Goal: Information Seeking & Learning: Understand process/instructions

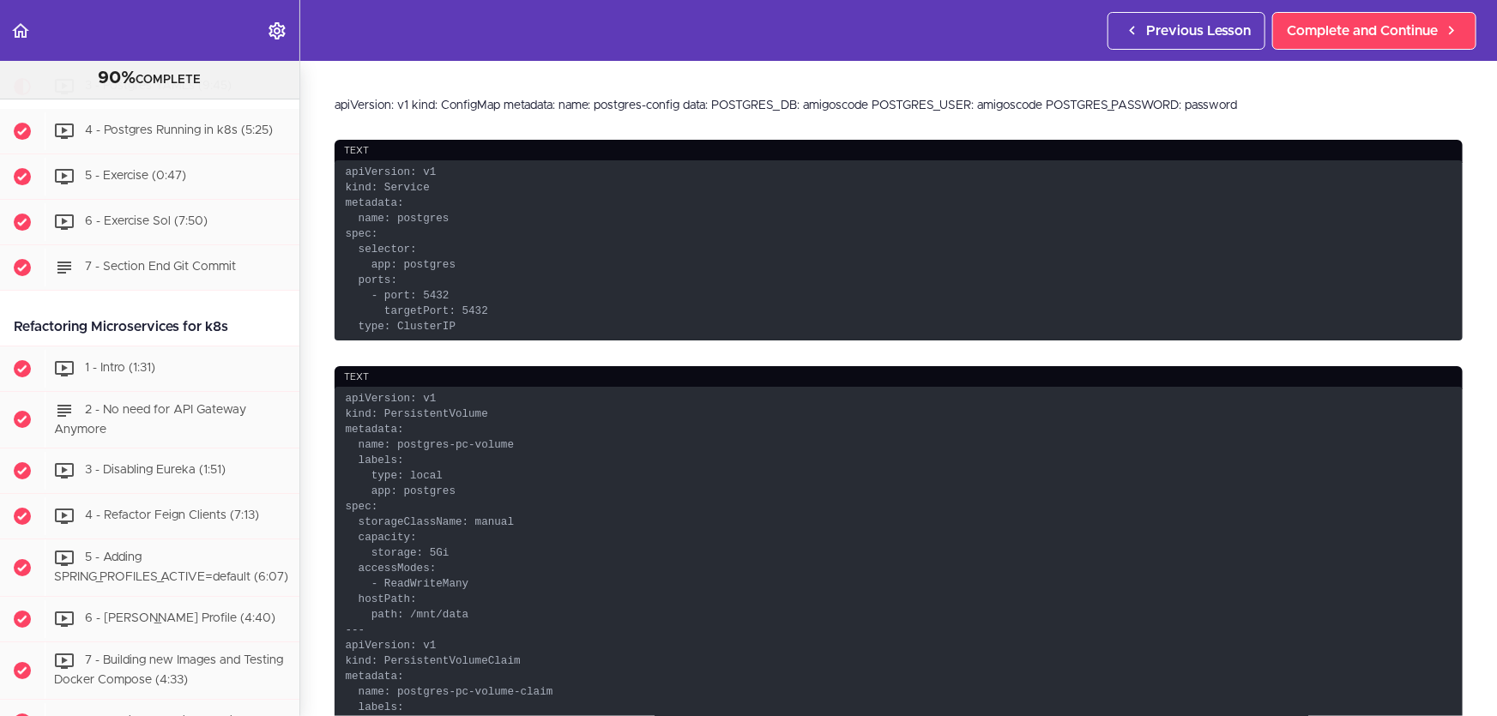
scroll to position [467, 0]
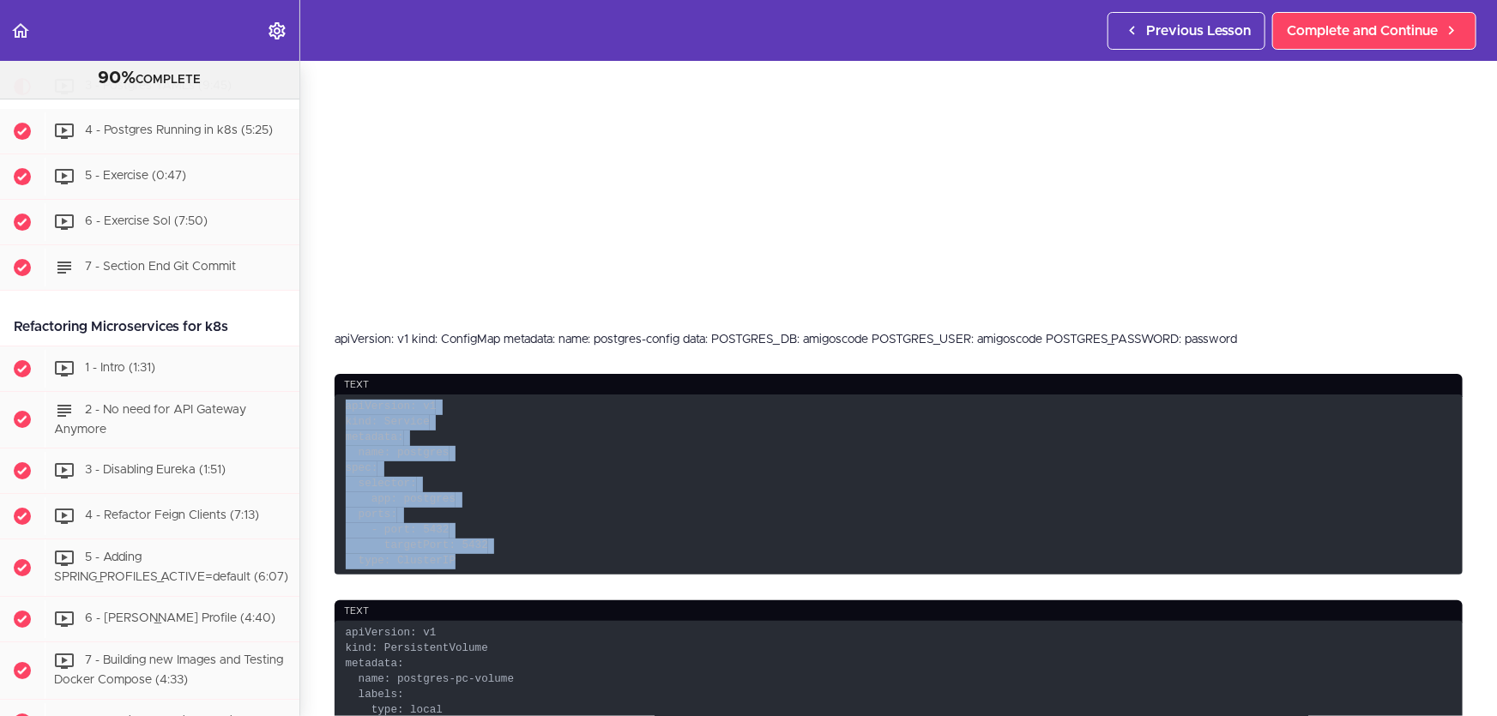
drag, startPoint x: 466, startPoint y: 557, endPoint x: 326, endPoint y: 401, distance: 208.9
click at [326, 401] on section "Microservices and Distributed Systems 90% COMPLETE Getting Started 1 - Few Word…" at bounding box center [748, 388] width 1497 height 655
copy code "apiVersion: v1 kind: Service metadata: name: postgres spec: selector: app: post…"
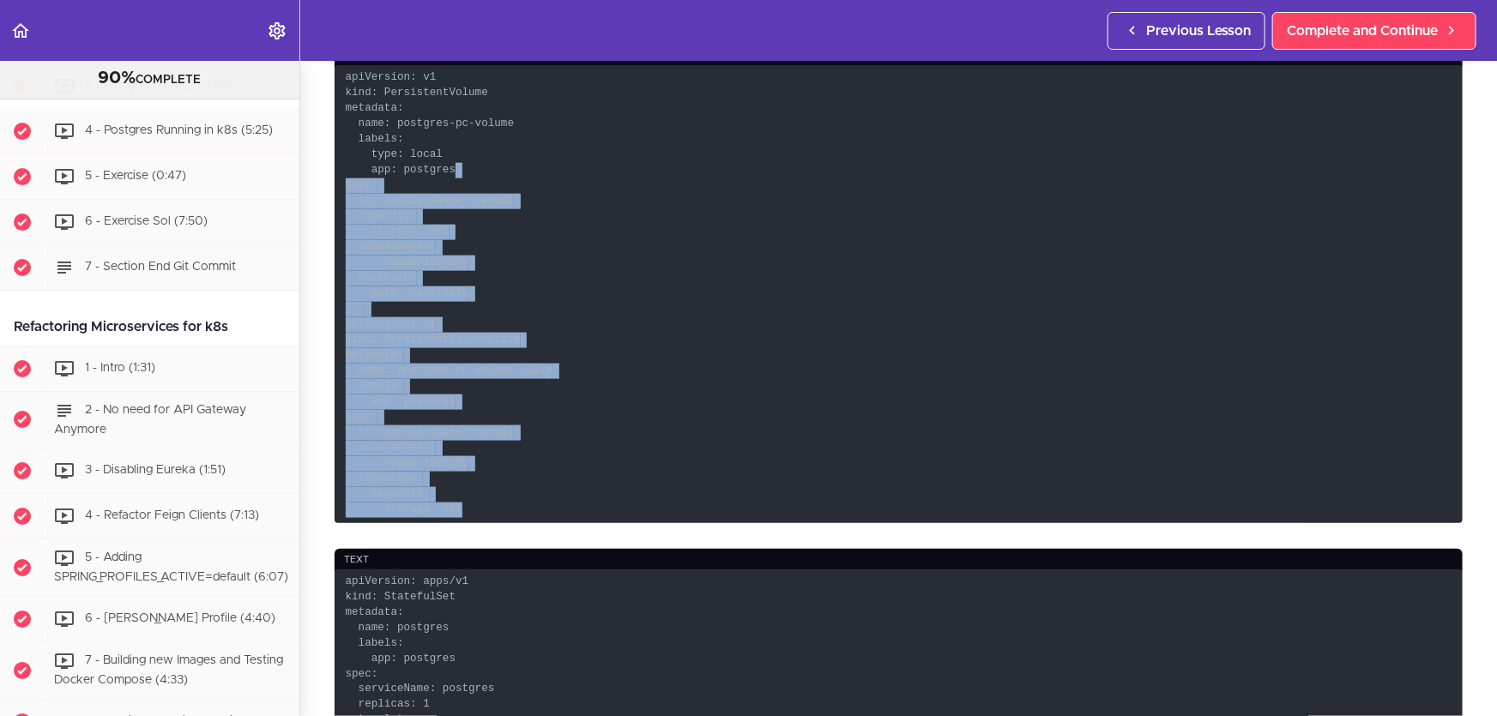
scroll to position [858, 0]
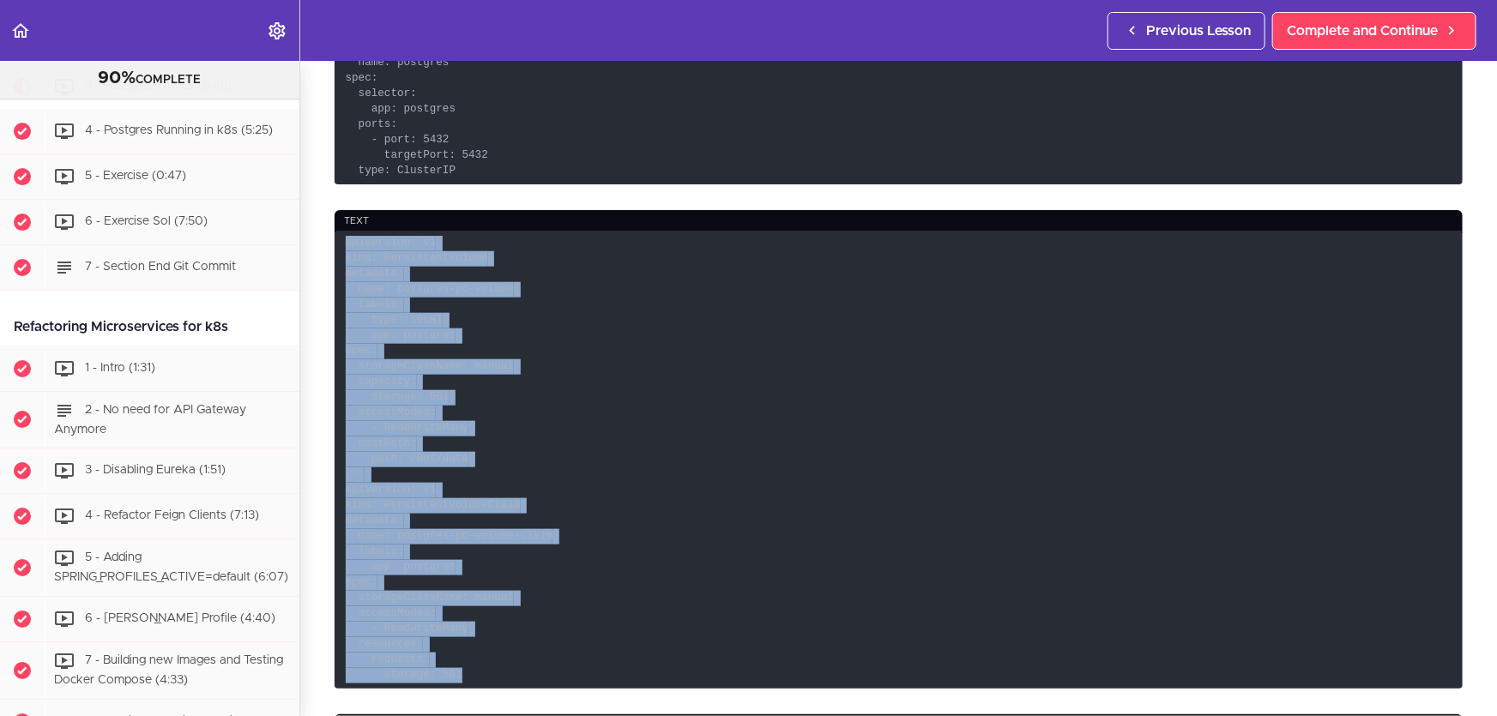
drag, startPoint x: 509, startPoint y: 441, endPoint x: 342, endPoint y: 238, distance: 262.0
click at [342, 238] on code "apiVersion: v1 kind: PersistentVolume metadata: name: postgres-pc-volume labels…" at bounding box center [898, 460] width 1128 height 458
copy code "apiVersion: v1 kind: PersistentVolume metadata: name: postgres-pc-volume labels…"
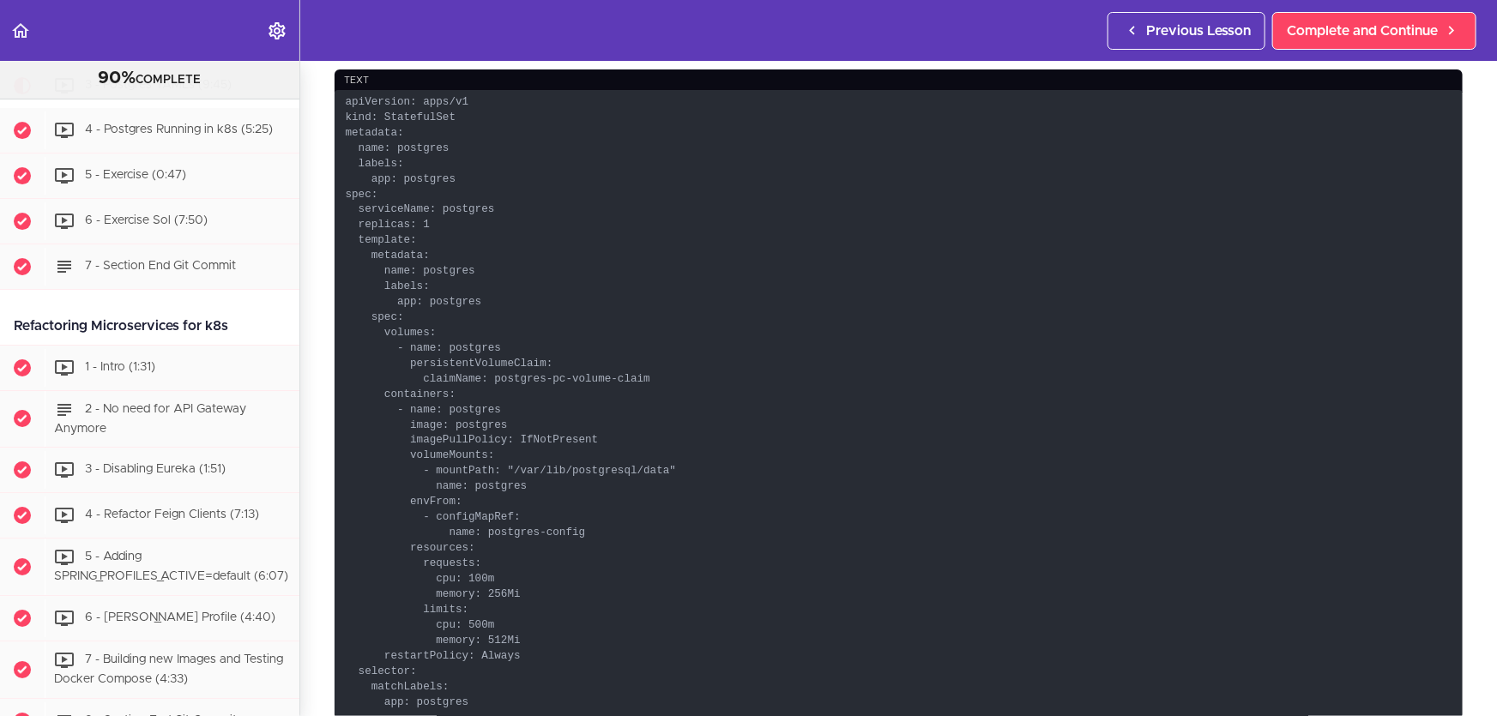
scroll to position [1559, 0]
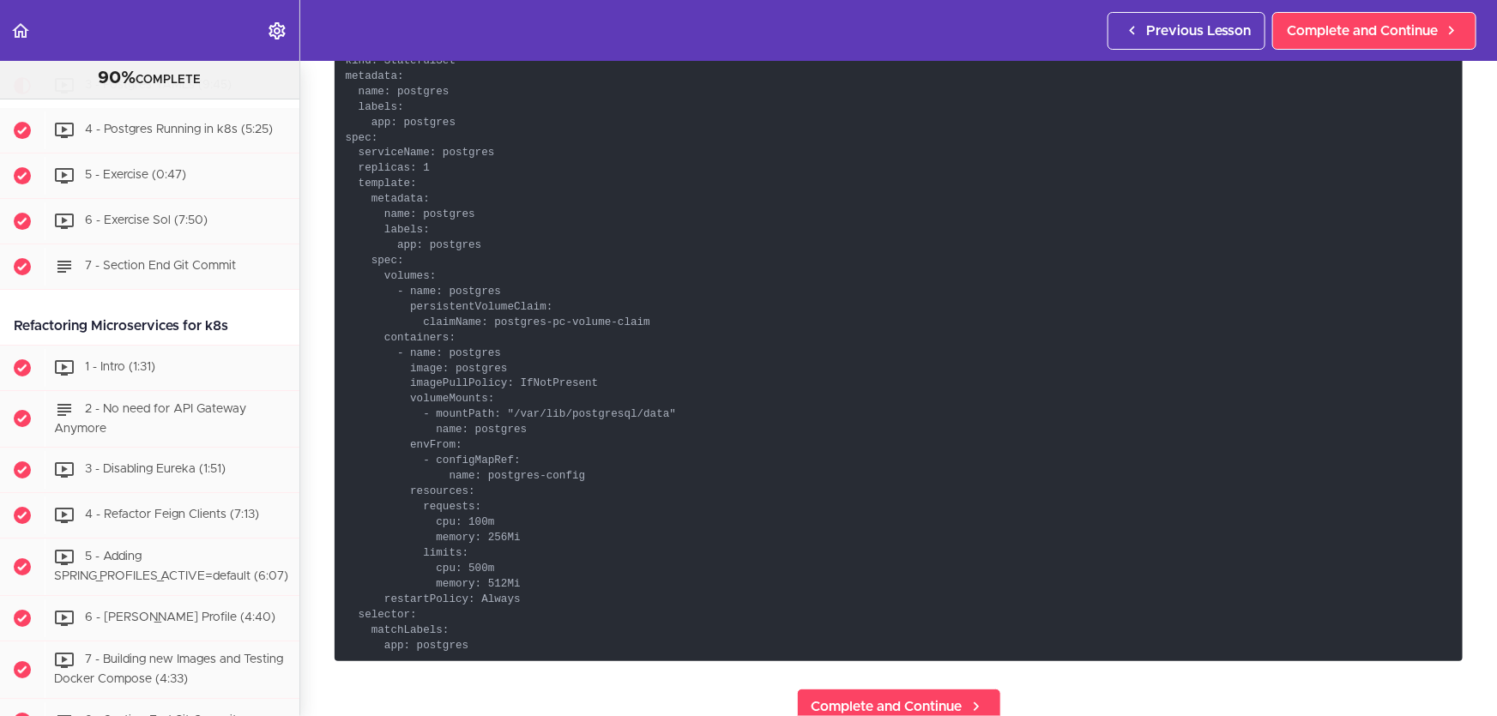
drag, startPoint x: 503, startPoint y: 648, endPoint x: 523, endPoint y: 626, distance: 29.8
click at [507, 645] on code "apiVersion: apps/v1 kind: StatefulSet metadata: name: postgres labels: app: pos…" at bounding box center [898, 347] width 1128 height 628
drag, startPoint x: 523, startPoint y: 626, endPoint x: 523, endPoint y: 608, distance: 18.0
click at [523, 621] on code "apiVersion: apps/v1 kind: StatefulSet metadata: name: postgres labels: app: pos…" at bounding box center [898, 347] width 1128 height 628
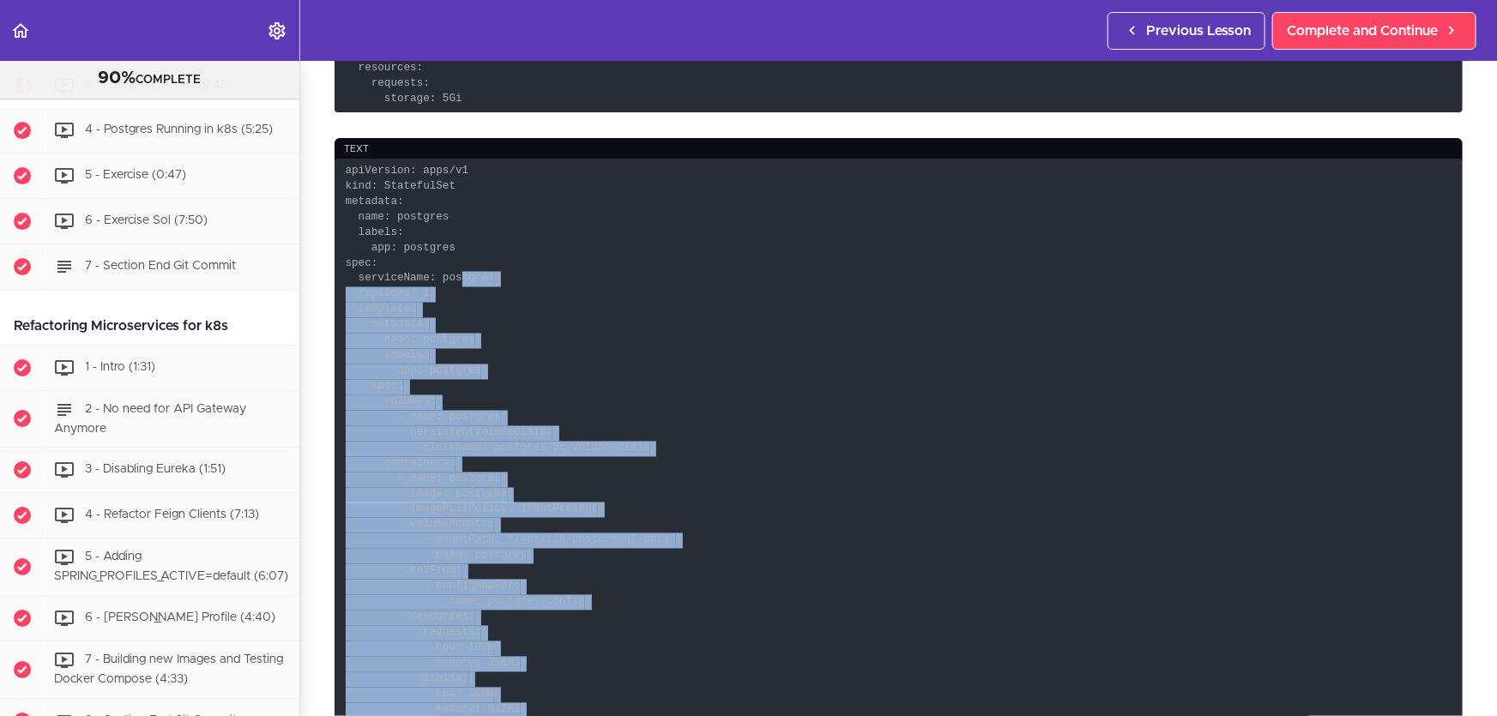
scroll to position [1403, 0]
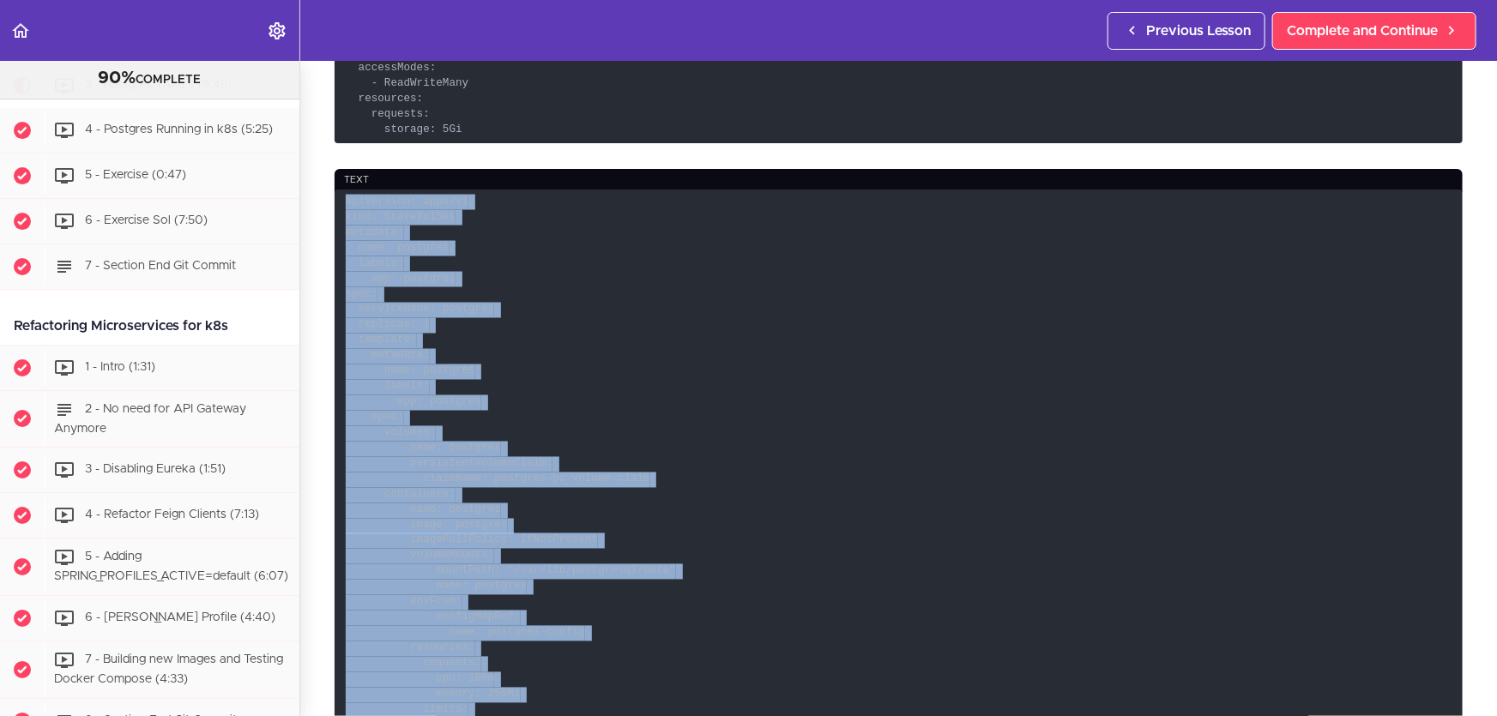
drag, startPoint x: 493, startPoint y: 485, endPoint x: 338, endPoint y: 196, distance: 328.8
click at [338, 196] on code "apiVersion: apps/v1 kind: StatefulSet metadata: name: postgres labels: app: pos…" at bounding box center [898, 504] width 1128 height 628
copy code "apiVersion: apps/v1 kind: StatefulSet metadata: name: postgres labels: app: pos…"
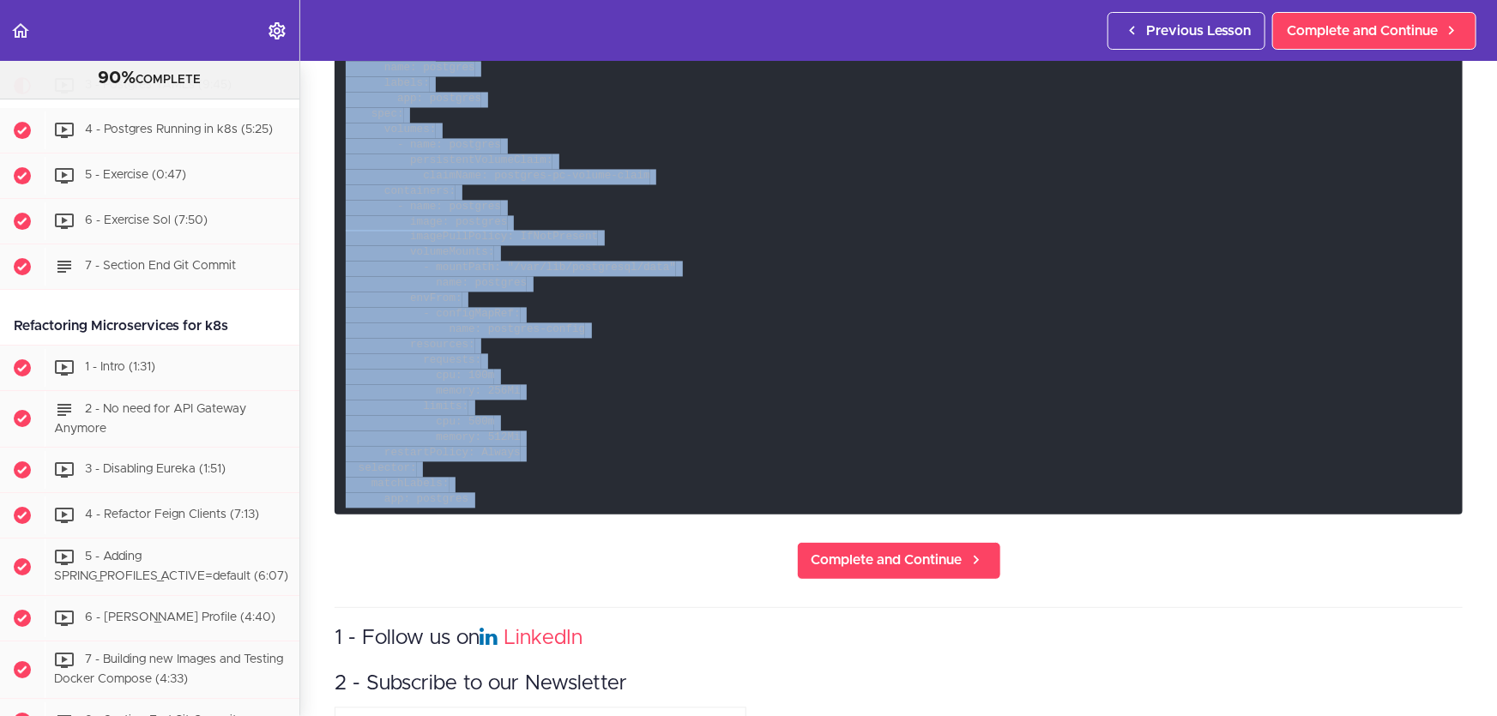
scroll to position [1792, 0]
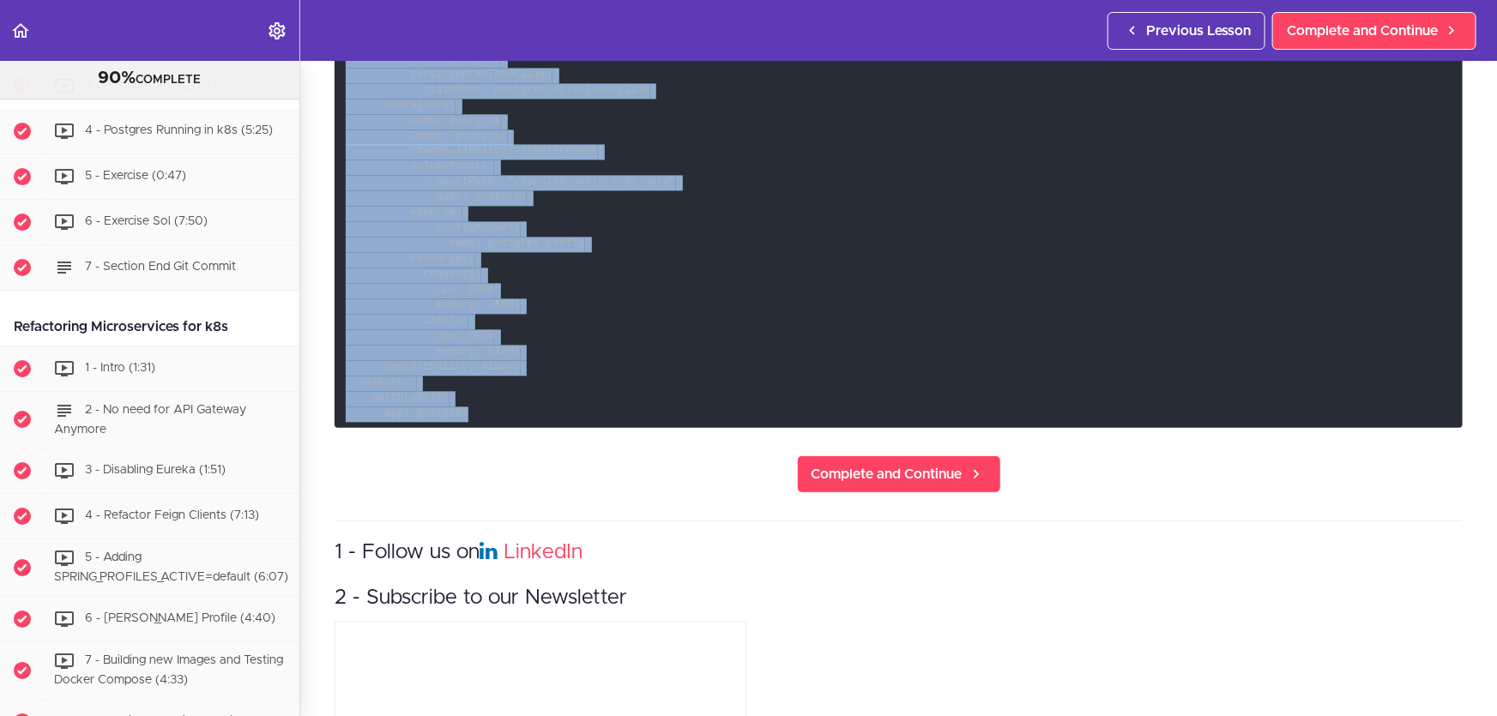
drag, startPoint x: 334, startPoint y: 100, endPoint x: 635, endPoint y: 411, distance: 432.4
copy div "apiVersion: v1 kind: ConfigMap metadata: name: postgres-config data: POSTGRES_D…"
click at [599, 286] on code "apiVersion: apps/v1 kind: StatefulSet metadata: name: postgres labels: app: pos…" at bounding box center [898, 114] width 1128 height 628
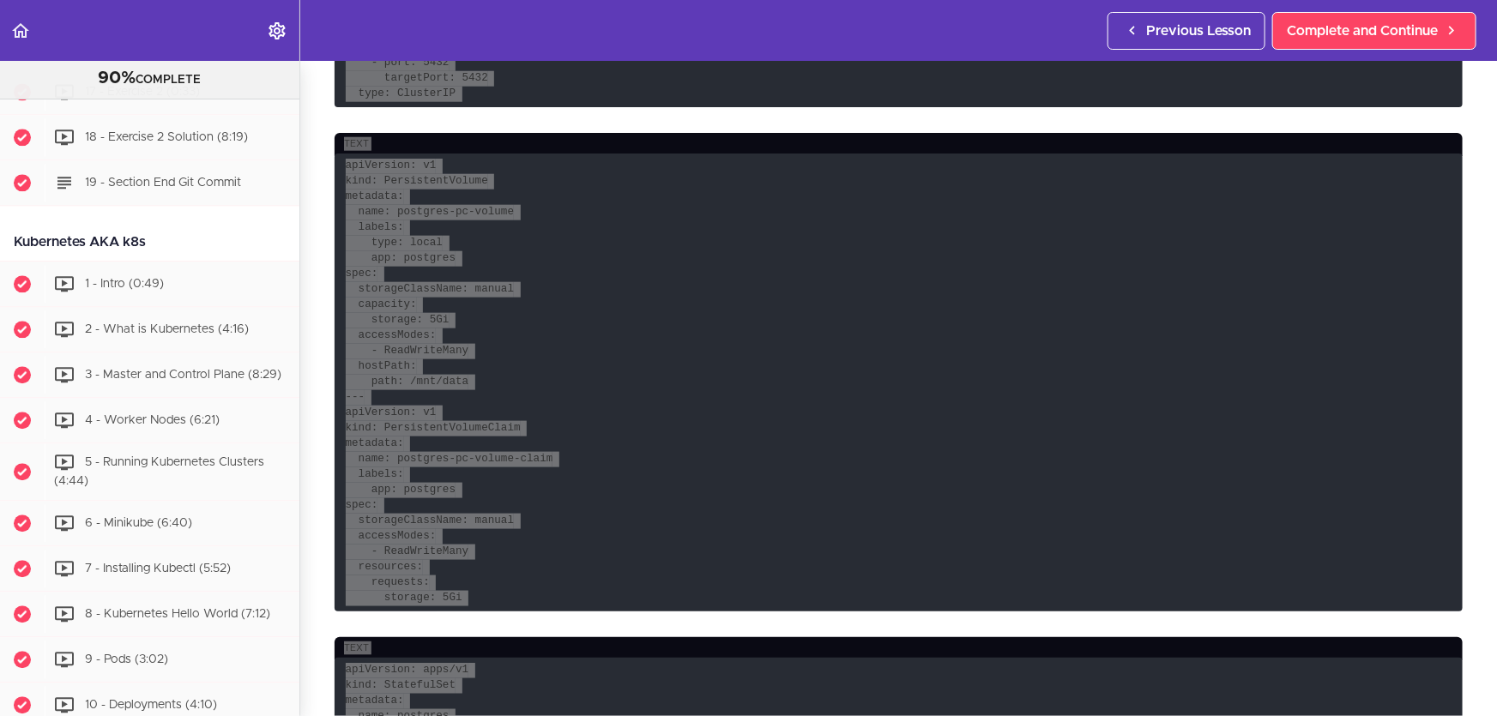
scroll to position [389, 0]
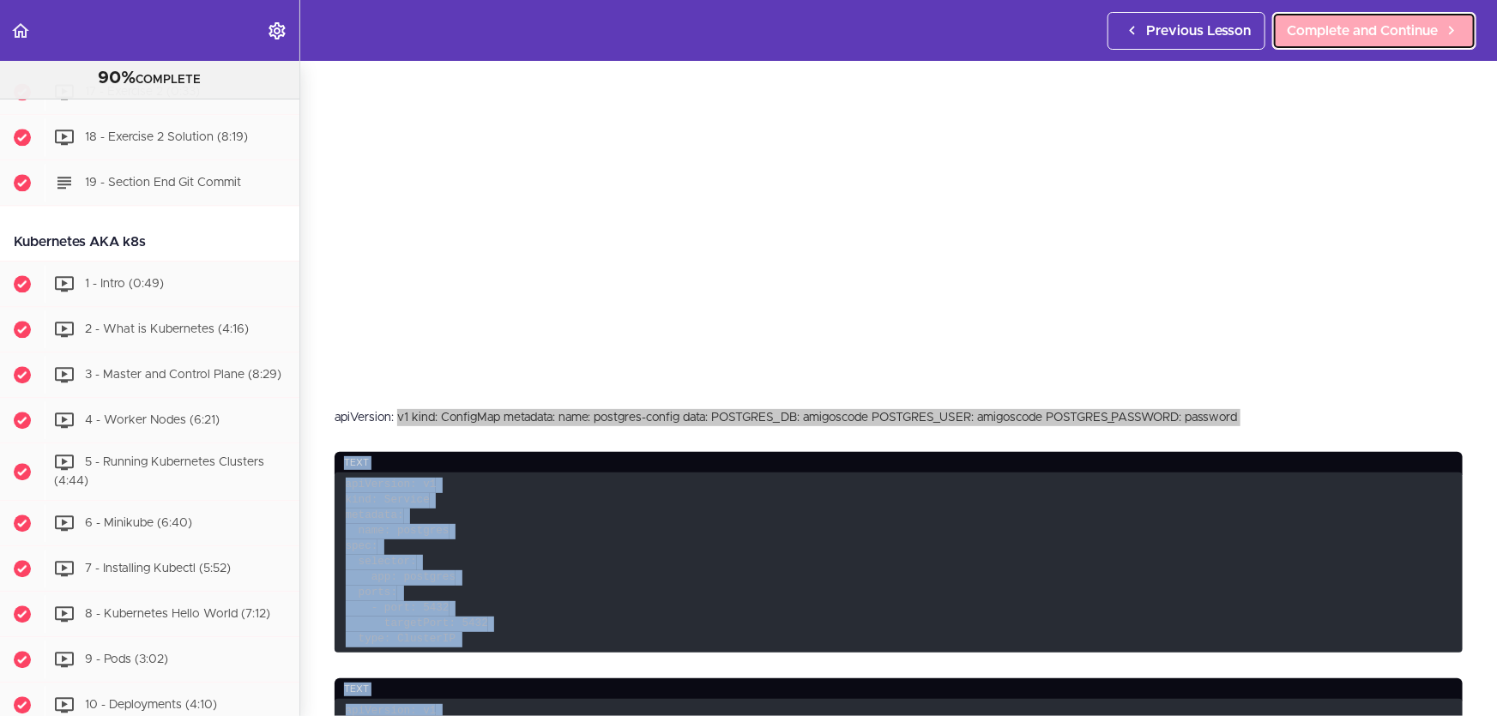
click at [1339, 21] on span "Complete and Continue" at bounding box center [1361, 31] width 151 height 21
